Goal: Browse casually: Explore the website without a specific task or goal

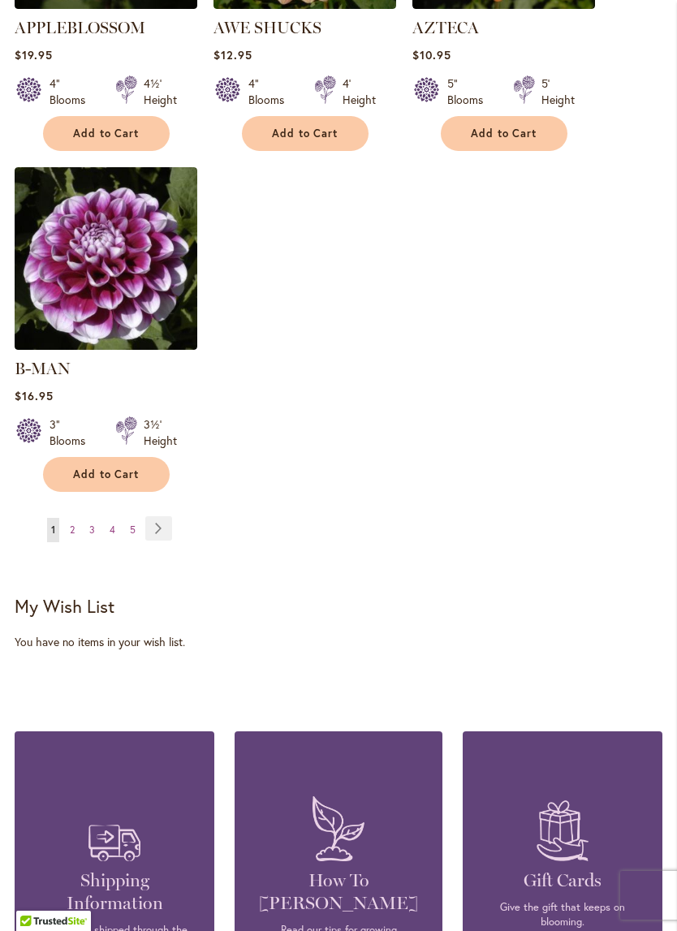
scroll to position [2156, 0]
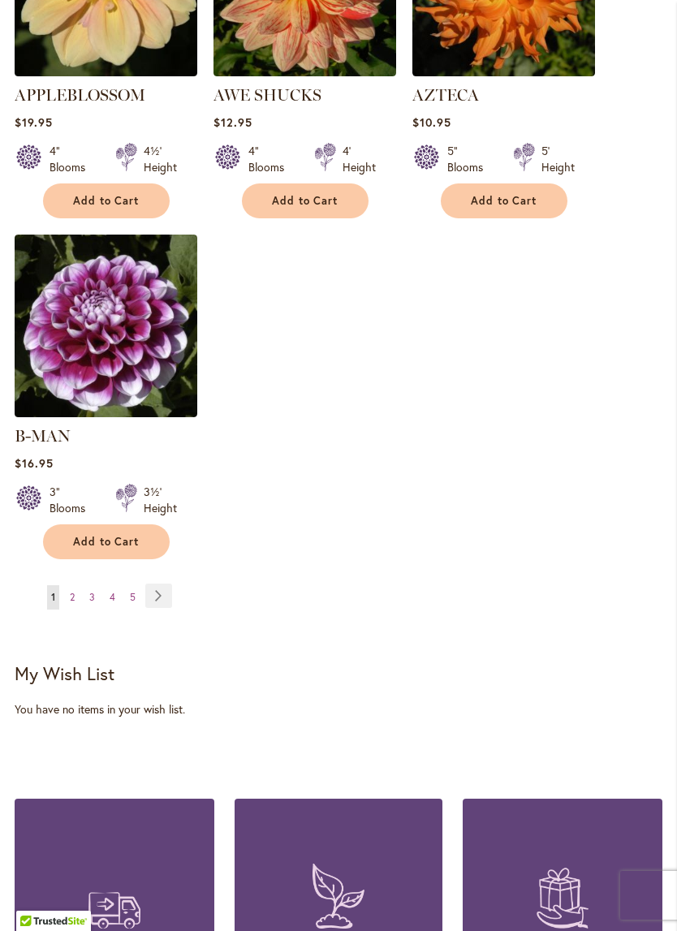
click at [163, 593] on link "Page Next" at bounding box center [158, 596] width 27 height 24
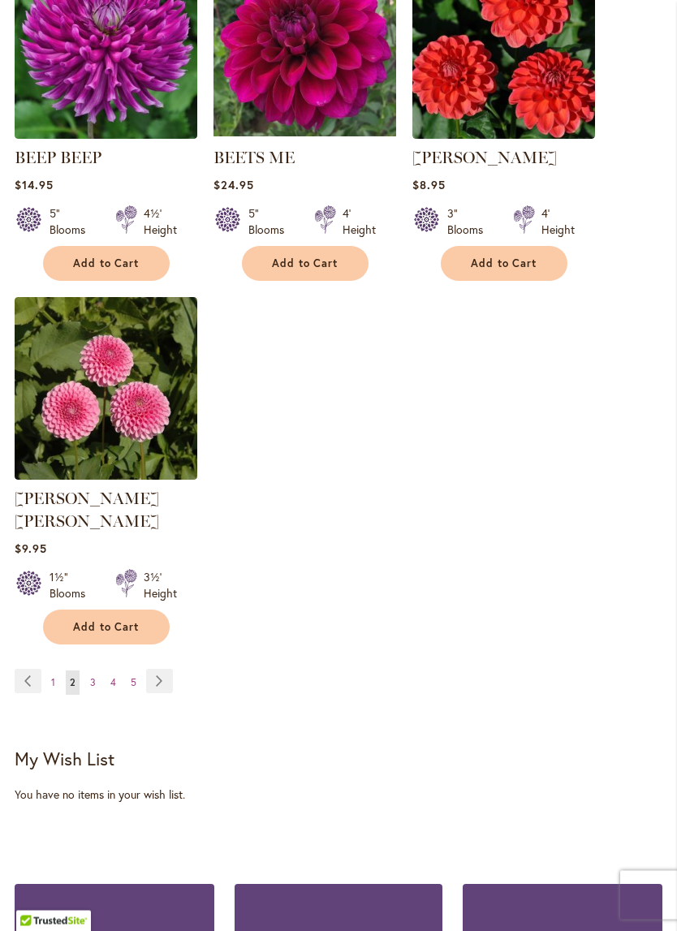
scroll to position [2070, 0]
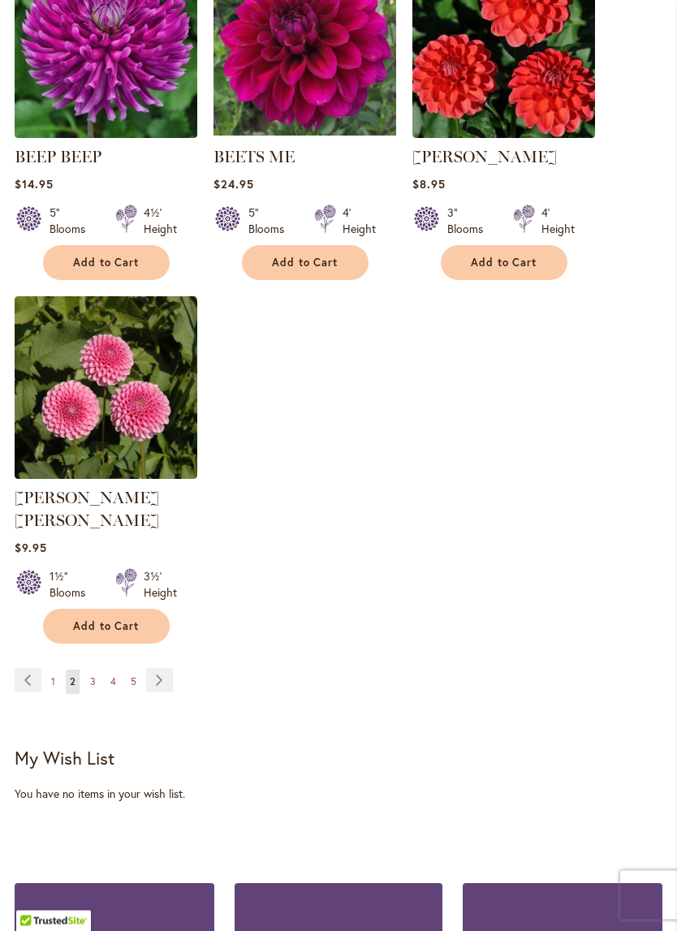
click at [161, 675] on link "Page Next" at bounding box center [159, 681] width 27 height 24
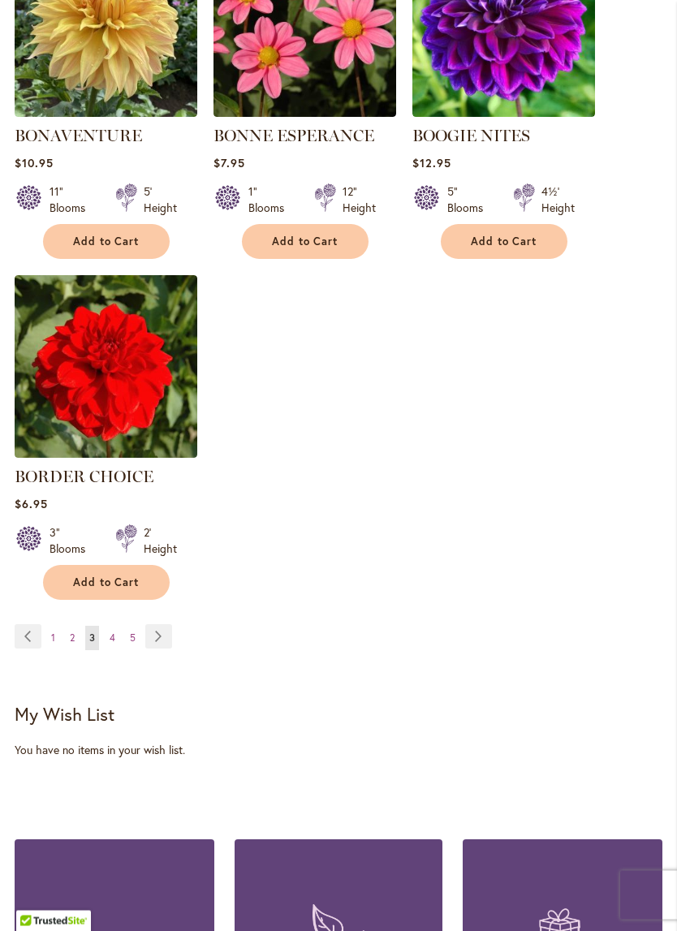
scroll to position [2128, 0]
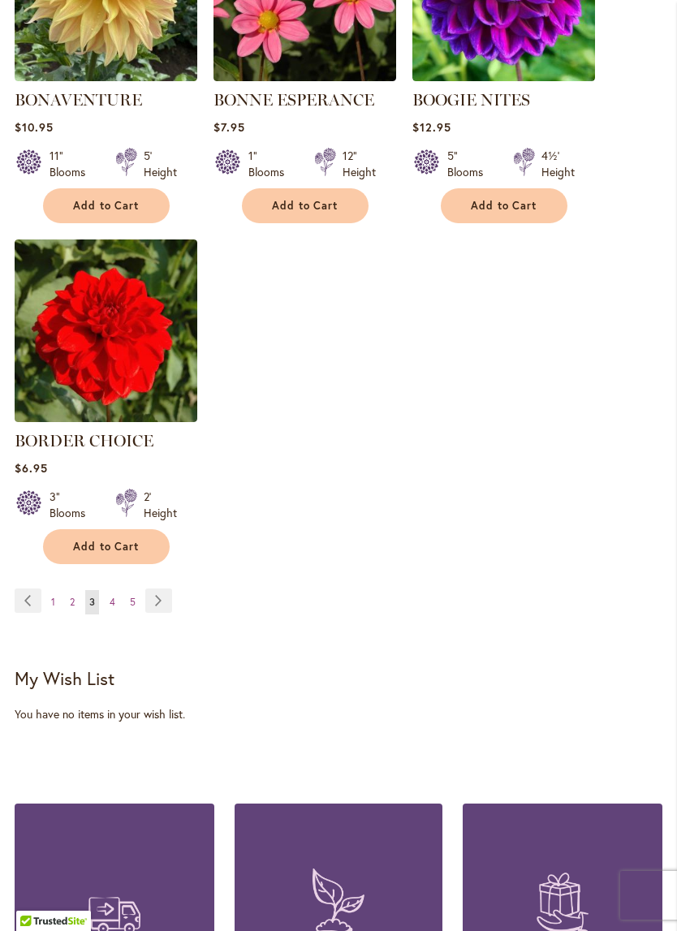
click at [162, 613] on link "Page Next" at bounding box center [158, 600] width 27 height 24
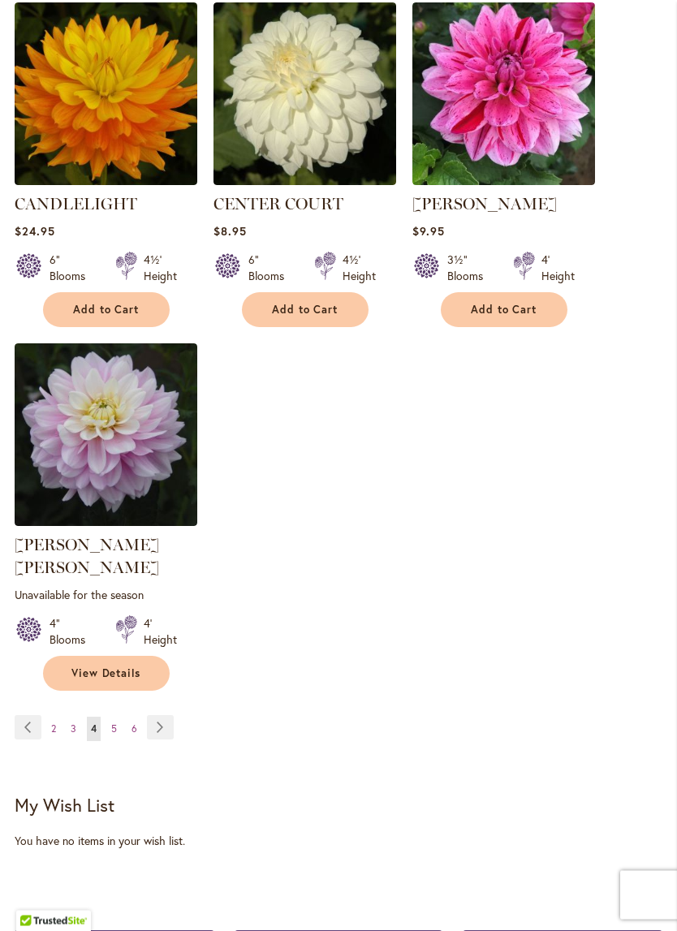
scroll to position [2048, 0]
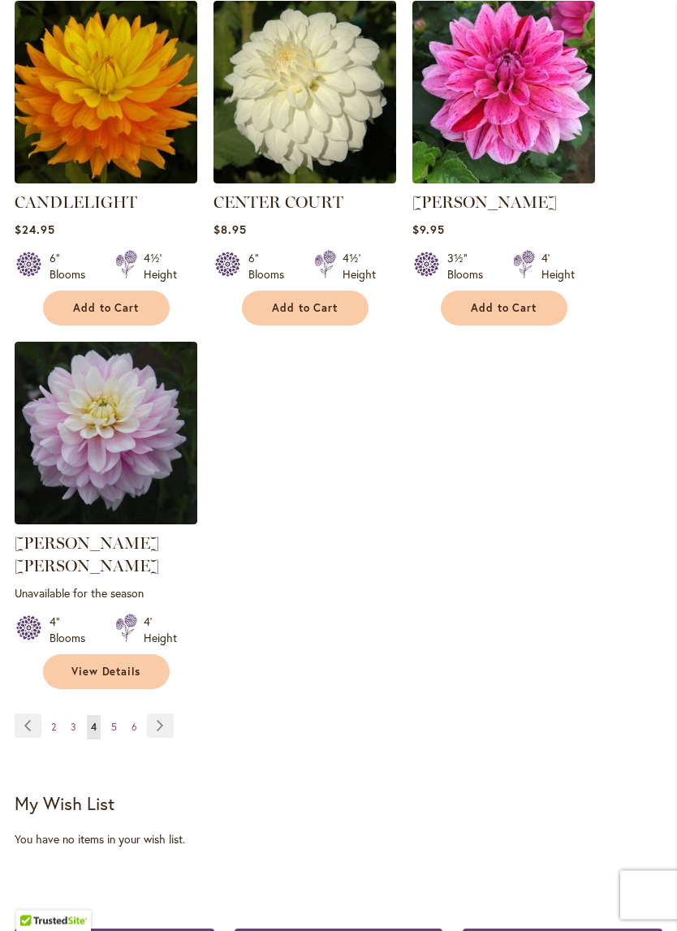
click at [164, 723] on link "Page Next" at bounding box center [160, 726] width 27 height 24
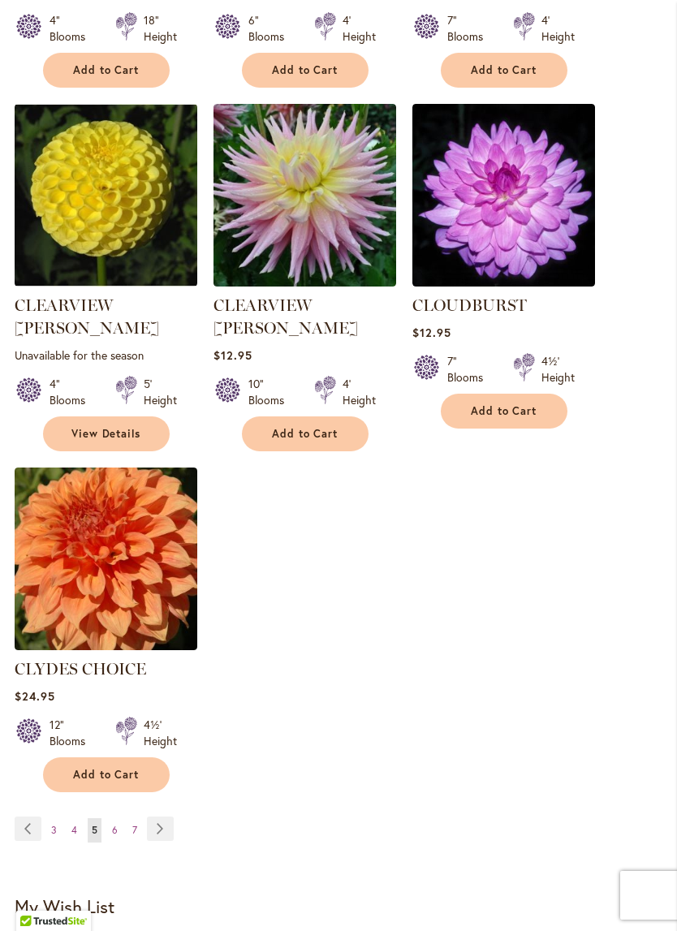
scroll to position [1961, 0]
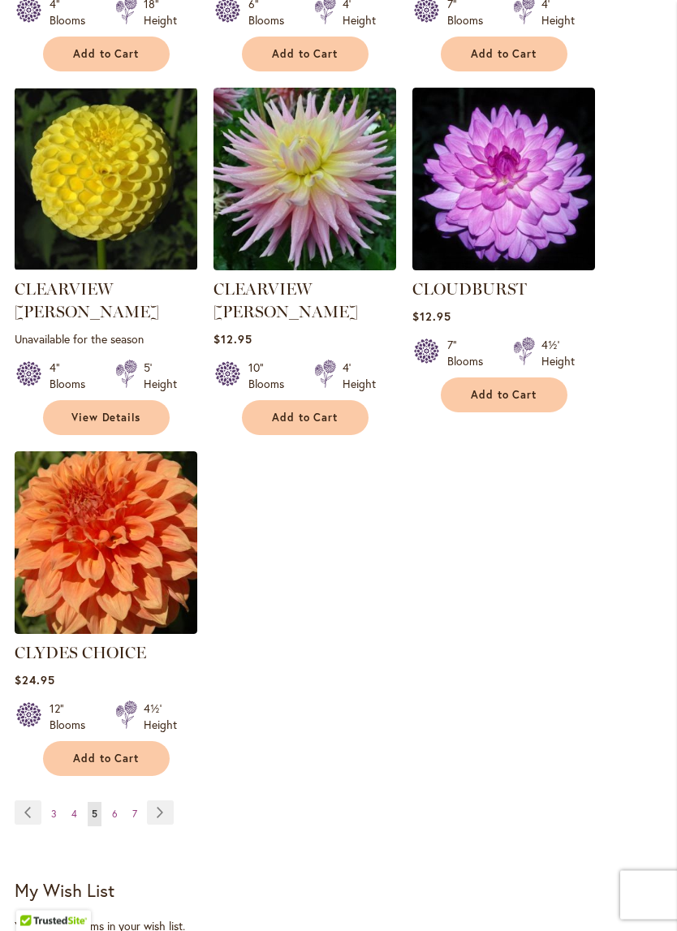
click at [162, 801] on link "Page Next" at bounding box center [160, 813] width 27 height 24
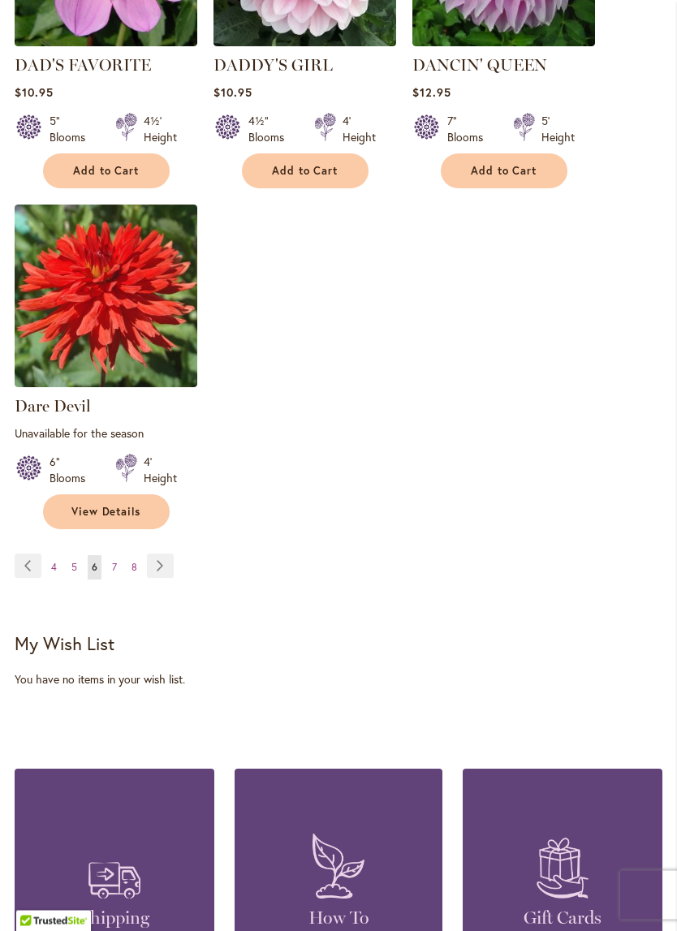
scroll to position [2260, 0]
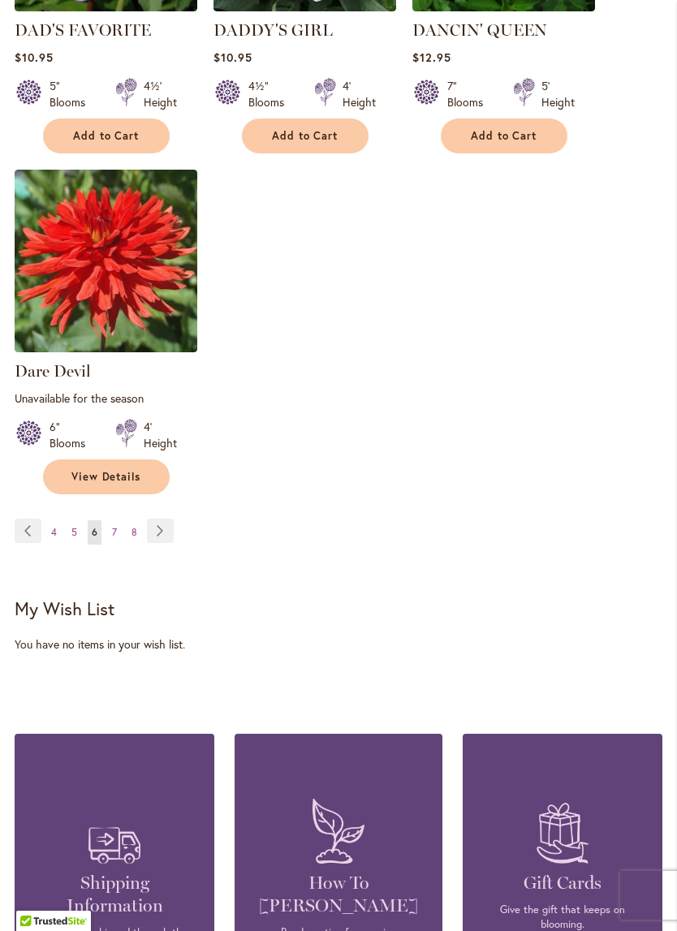
click at [157, 528] on link "Page Next" at bounding box center [160, 531] width 27 height 24
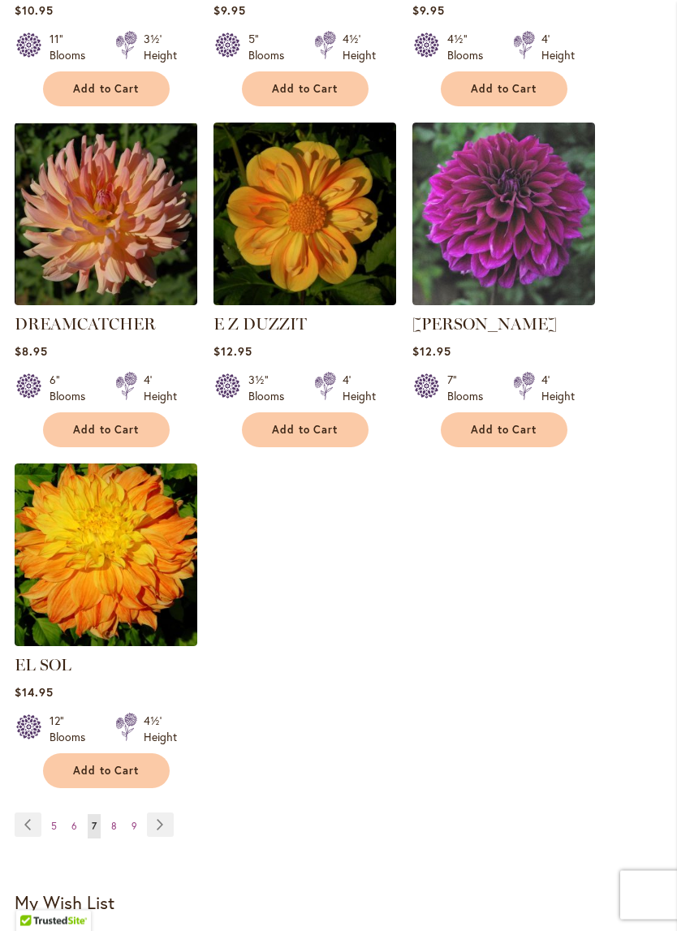
scroll to position [1927, 0]
click at [161, 823] on link "Page Next" at bounding box center [160, 824] width 27 height 24
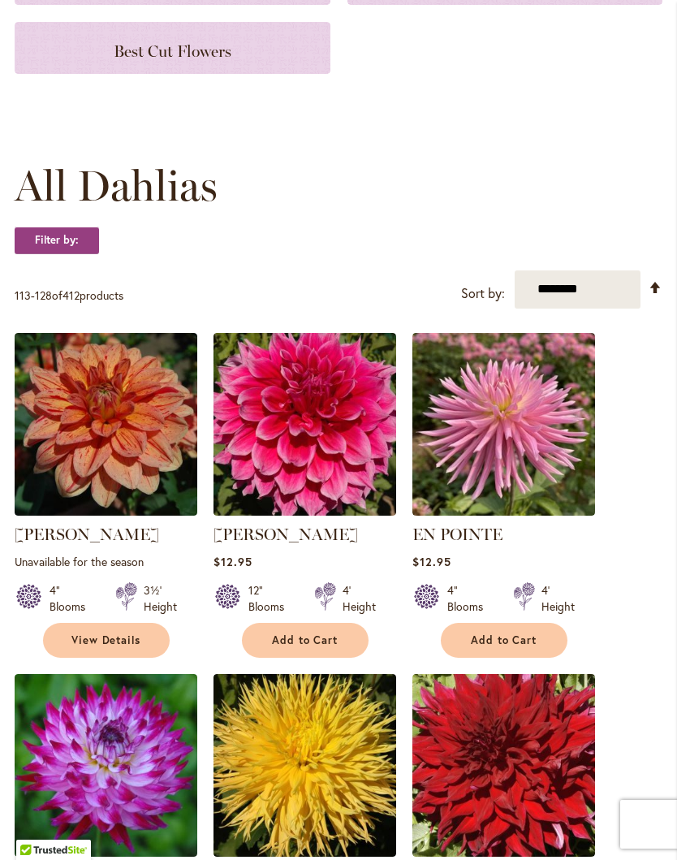
scroll to position [281, 0]
